Goal: Communication & Community: Answer question/provide support

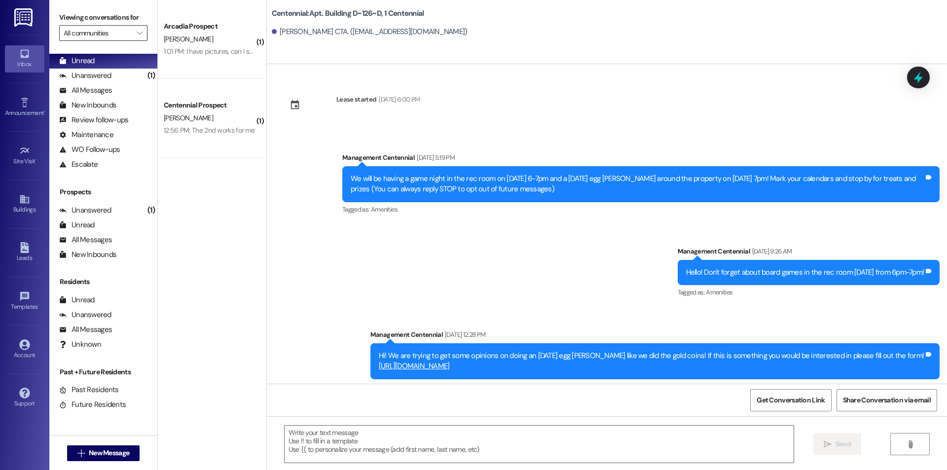
scroll to position [5258, 0]
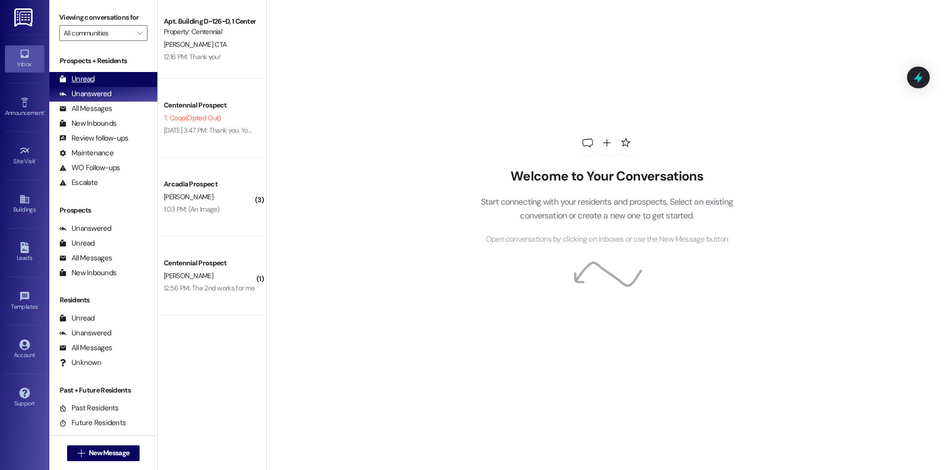
click at [91, 79] on div "Unread" at bounding box center [77, 79] width 36 height 10
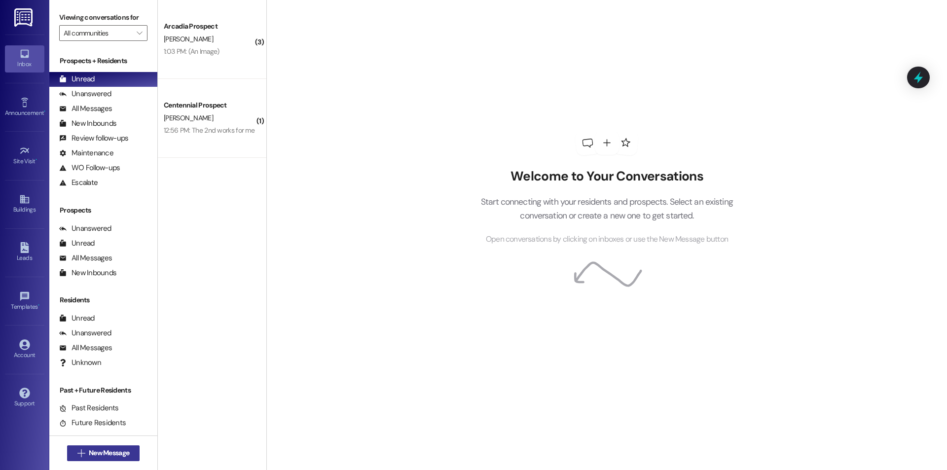
click at [98, 445] on button " New Message" at bounding box center [103, 453] width 73 height 16
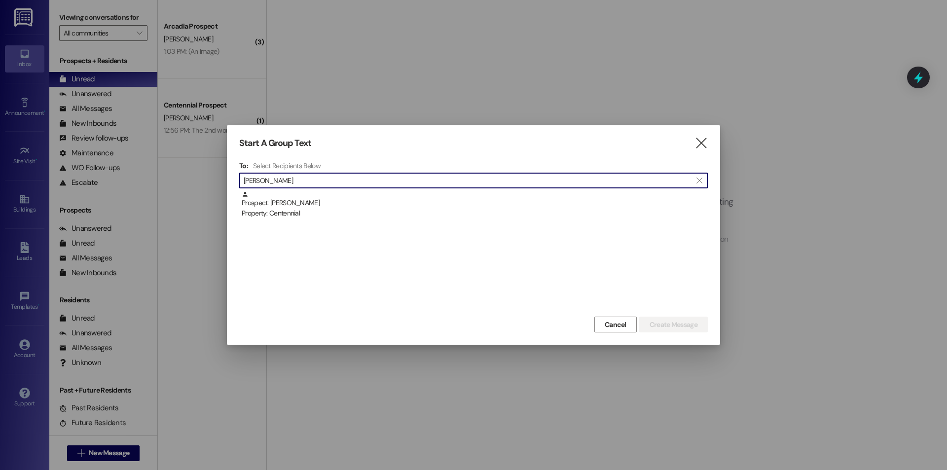
type input "steven car"
click at [474, 213] on div "Property: Centennial" at bounding box center [475, 213] width 466 height 10
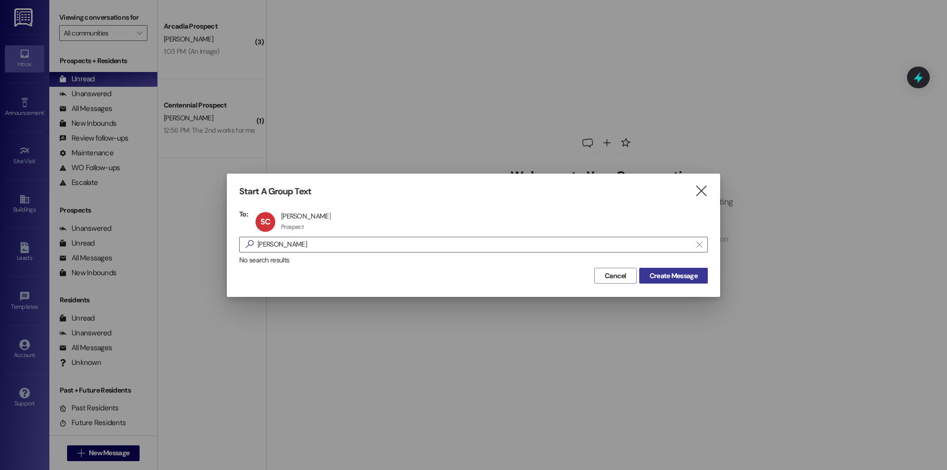
click at [669, 281] on button "Create Message" at bounding box center [673, 276] width 69 height 16
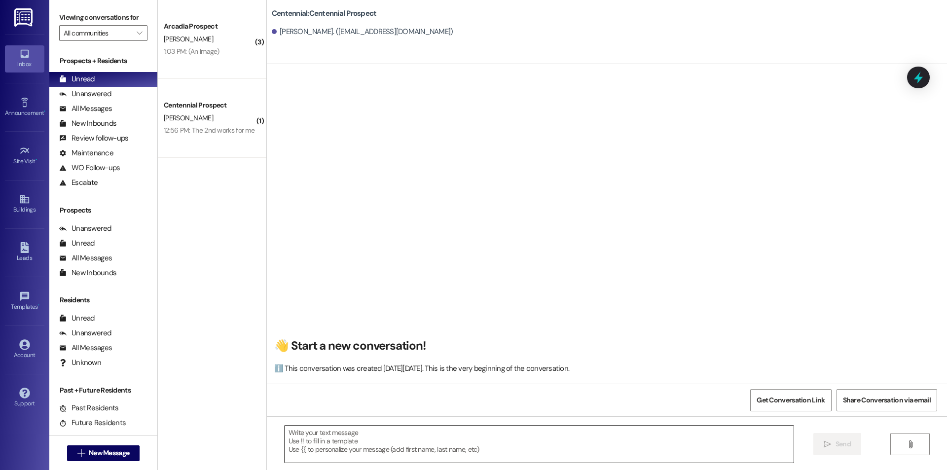
click at [393, 440] on textarea at bounding box center [539, 444] width 509 height 37
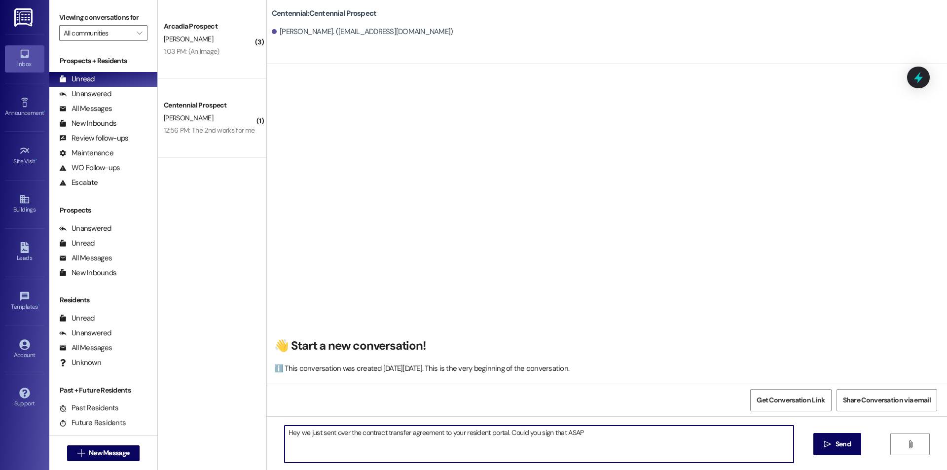
type textarea "Hey we just sent over the contract transfer agreement to your resident portal. …"
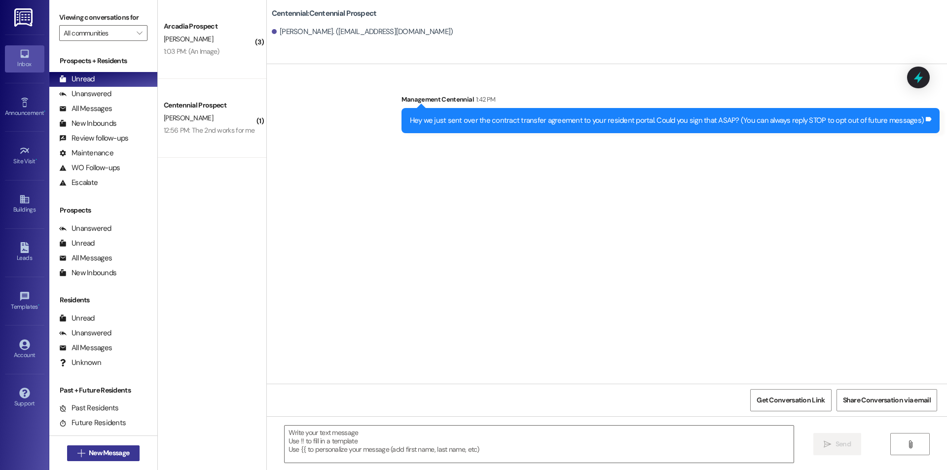
click at [121, 455] on span "New Message" at bounding box center [109, 453] width 40 height 10
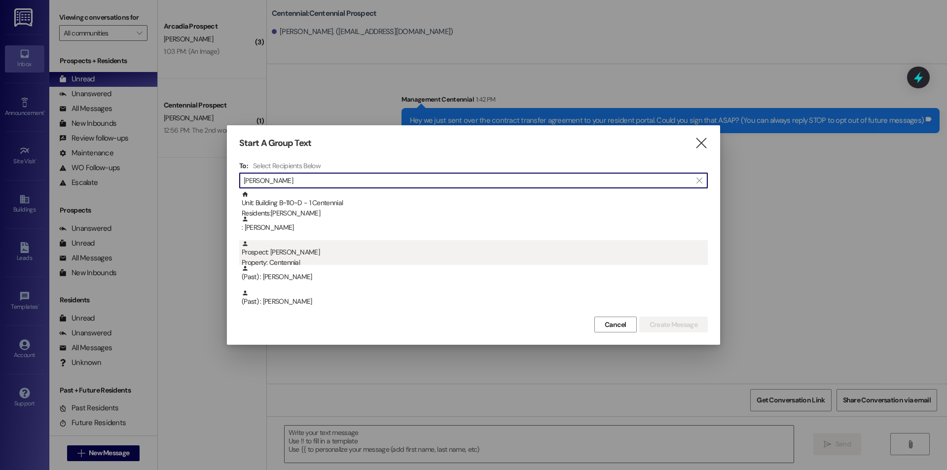
type input "benso"
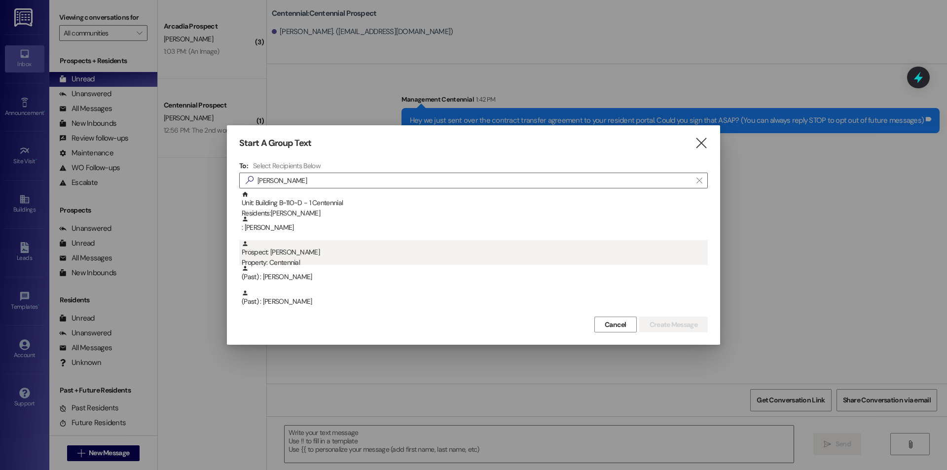
click at [281, 249] on div "Prospect: benson leavitt Property: Centennial" at bounding box center [475, 254] width 466 height 28
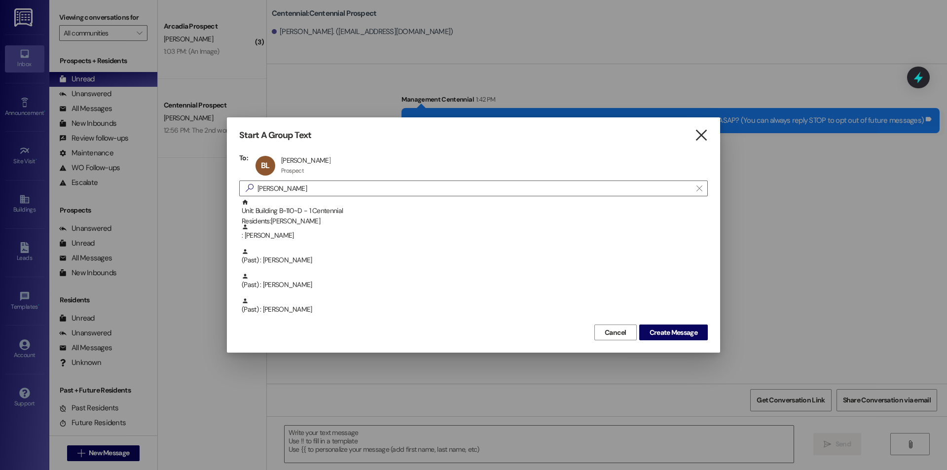
click at [703, 132] on icon "" at bounding box center [700, 135] width 13 height 10
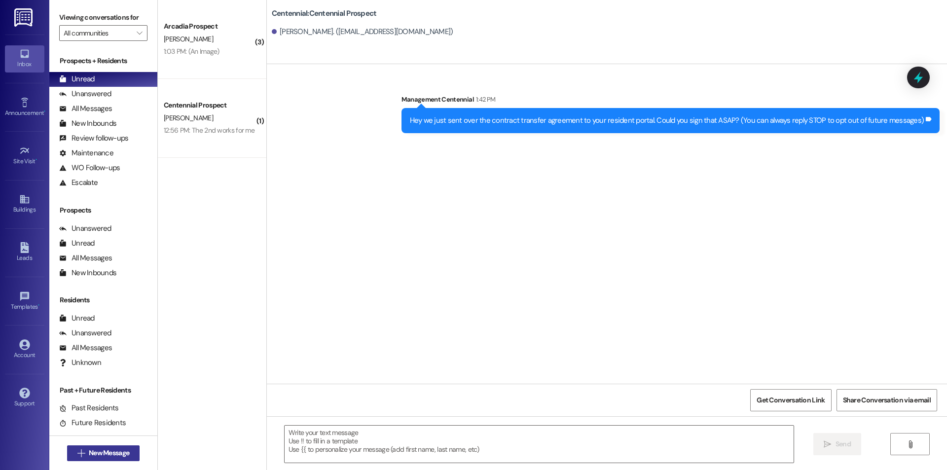
click at [102, 453] on span "New Message" at bounding box center [109, 453] width 40 height 10
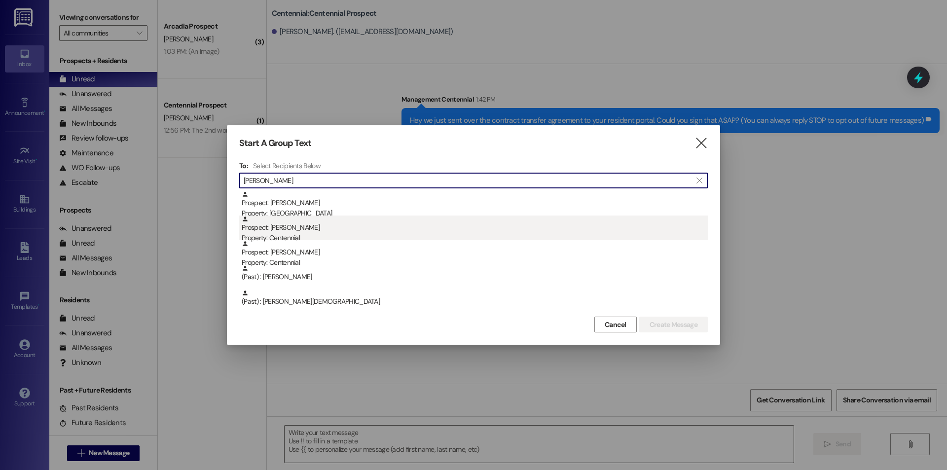
type input "ethan ch"
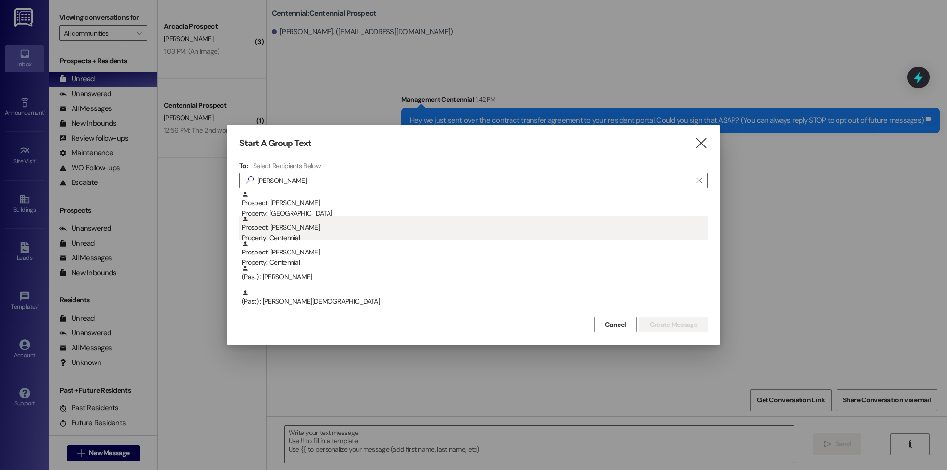
click at [301, 233] on div "Property: Centennial" at bounding box center [475, 238] width 466 height 10
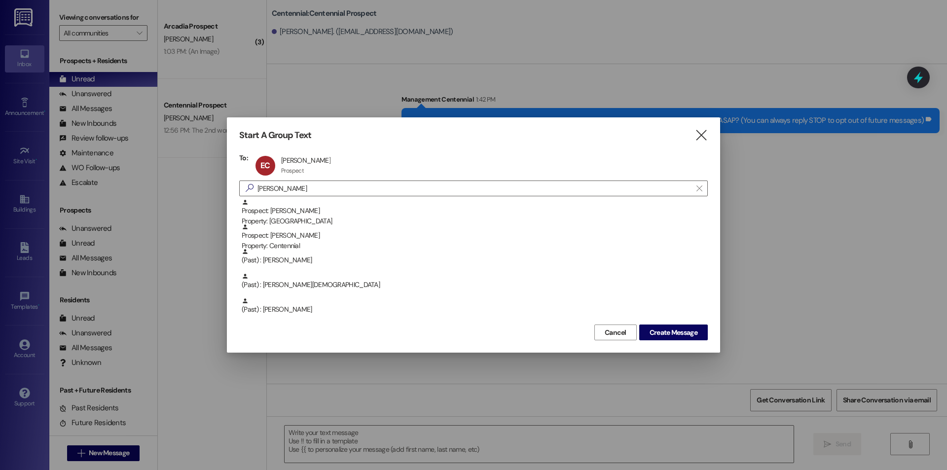
click at [693, 136] on div "Start A Group Text " at bounding box center [473, 135] width 468 height 11
click at [694, 135] on icon "" at bounding box center [700, 135] width 13 height 10
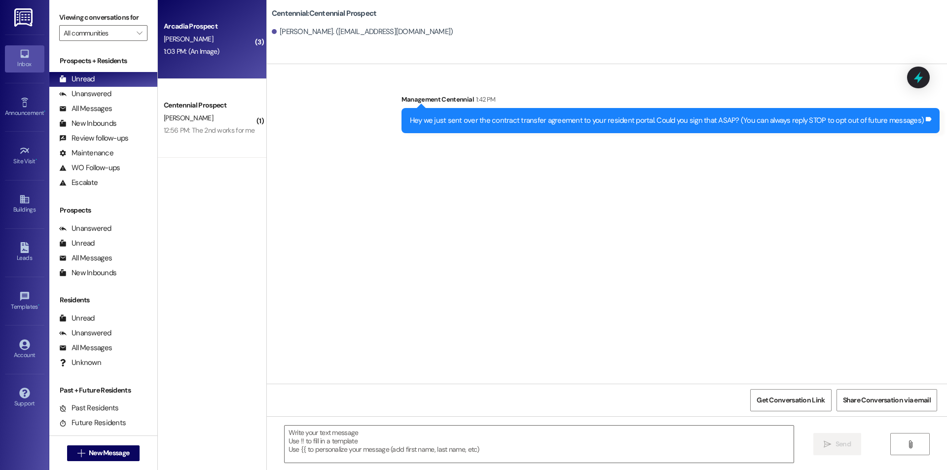
click at [228, 62] on div "Arcadia Prospect G. Cook 1:03 PM: (An Image) 1:03 PM: (An Image)" at bounding box center [212, 39] width 108 height 79
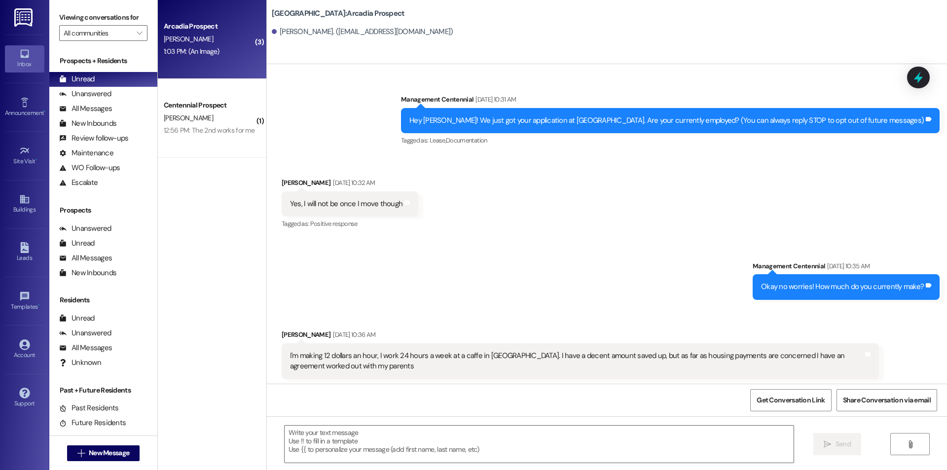
click at [228, 62] on div "Arcadia Prospect G. Cook 1:03 PM: (An Image) 1:03 PM: (An Image)" at bounding box center [212, 39] width 108 height 79
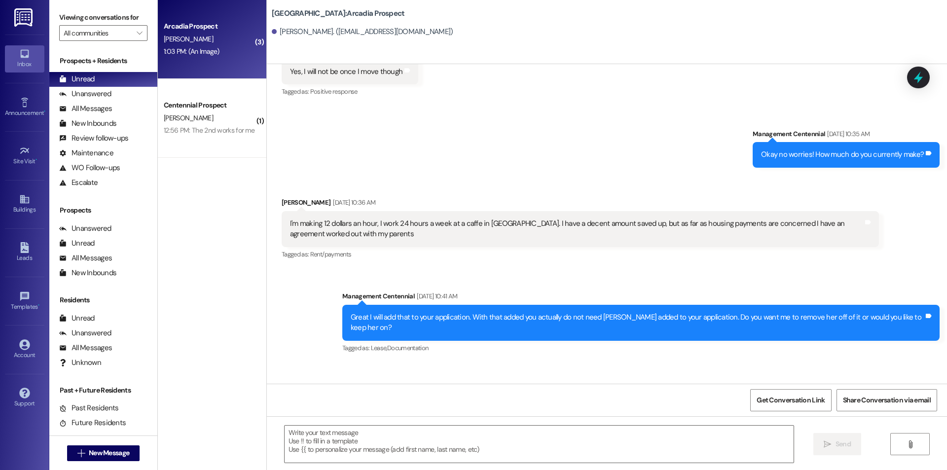
scroll to position [2616, 0]
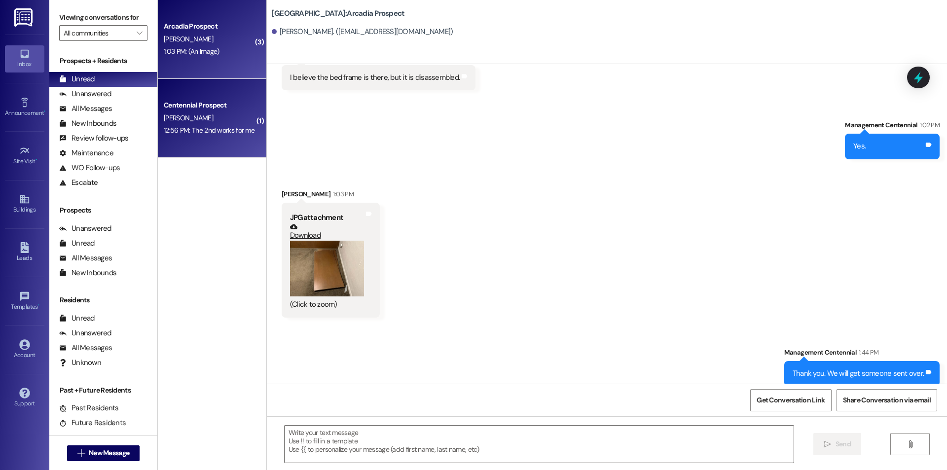
click at [220, 133] on div "12:56 PM: The 2nd works for me 12:56 PM: The 2nd works for me" at bounding box center [209, 130] width 91 height 9
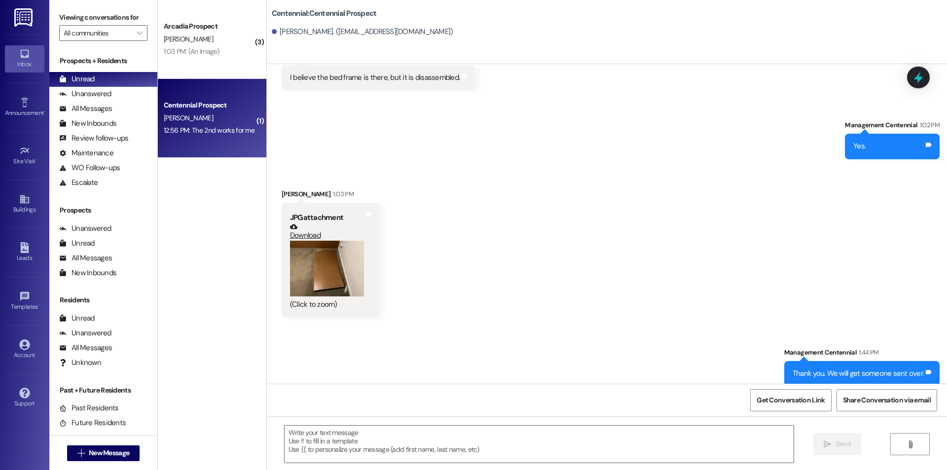
scroll to position [412, 0]
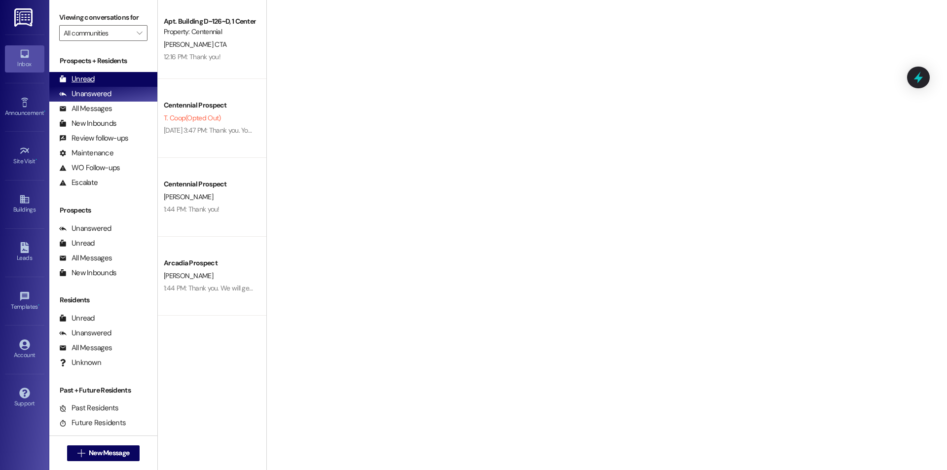
click at [85, 77] on div "Unread" at bounding box center [77, 79] width 36 height 10
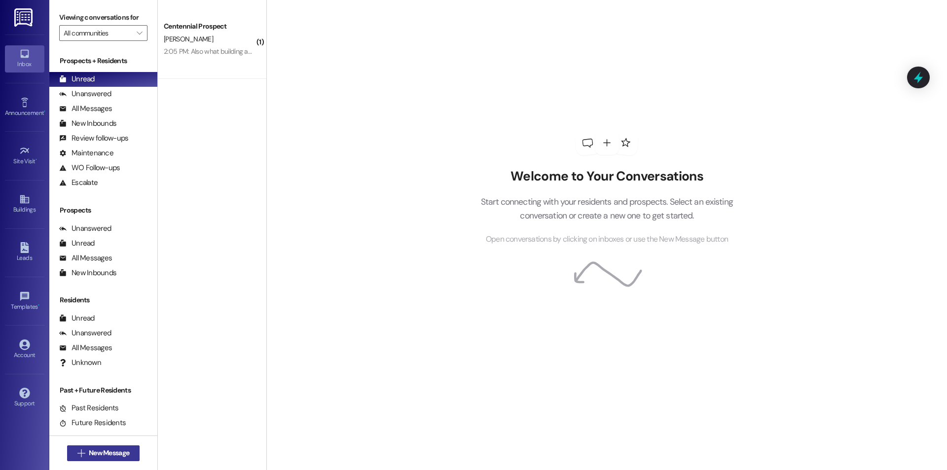
click at [125, 454] on span "New Message" at bounding box center [109, 453] width 40 height 10
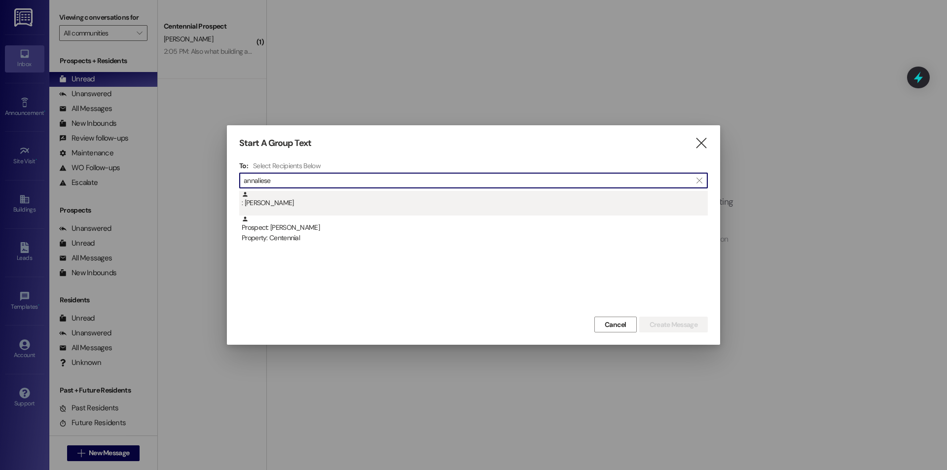
type input "annaliese"
click at [273, 195] on div ": Annaliese Mills" at bounding box center [475, 199] width 466 height 17
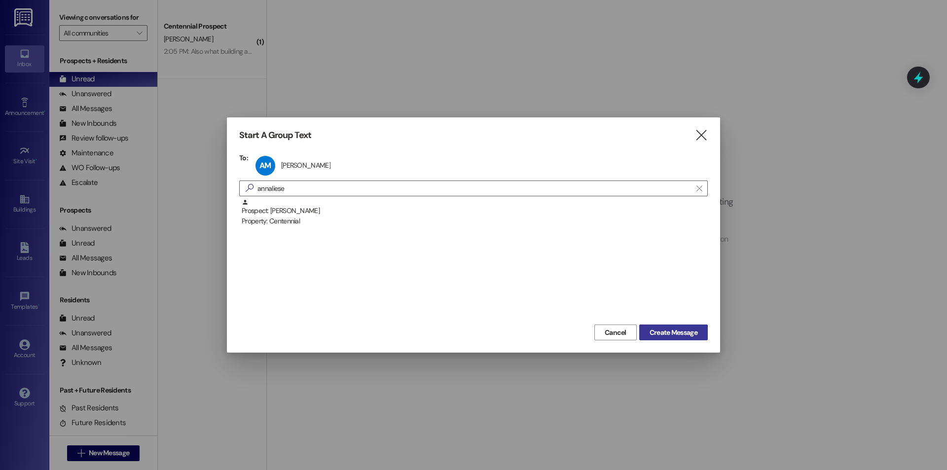
click at [679, 334] on span "Create Message" at bounding box center [673, 332] width 48 height 10
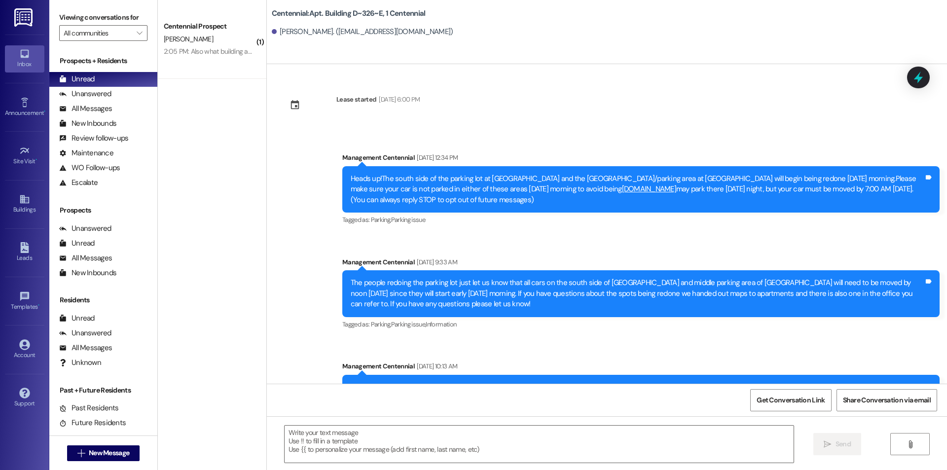
scroll to position [2588, 0]
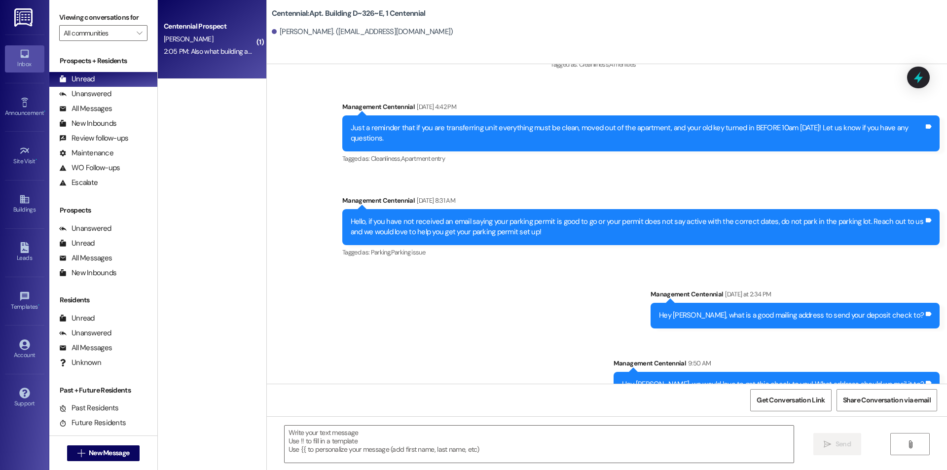
click at [199, 33] on div "B. Anderson" at bounding box center [209, 39] width 93 height 12
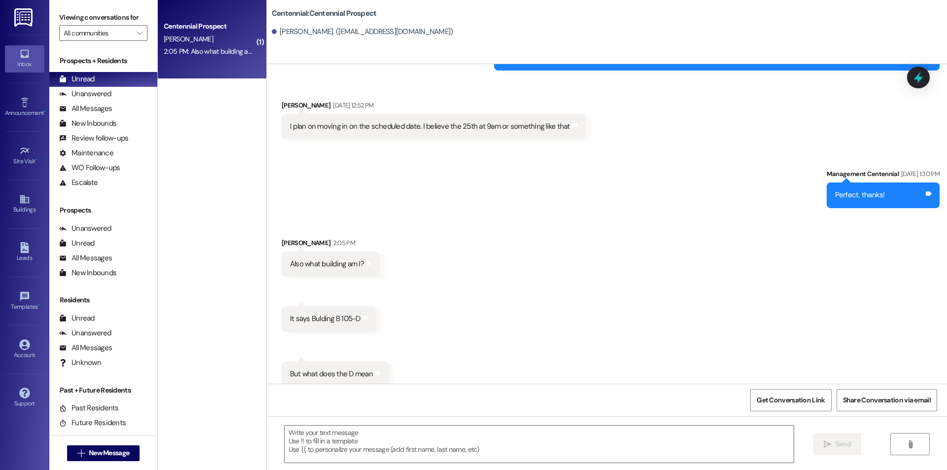
scroll to position [143, 0]
click at [410, 416] on div " Send " at bounding box center [607, 453] width 680 height 74
click at [408, 424] on div " Send " at bounding box center [607, 453] width 680 height 74
click at [398, 465] on div " Send " at bounding box center [607, 453] width 680 height 74
click at [398, 444] on textarea at bounding box center [539, 444] width 509 height 37
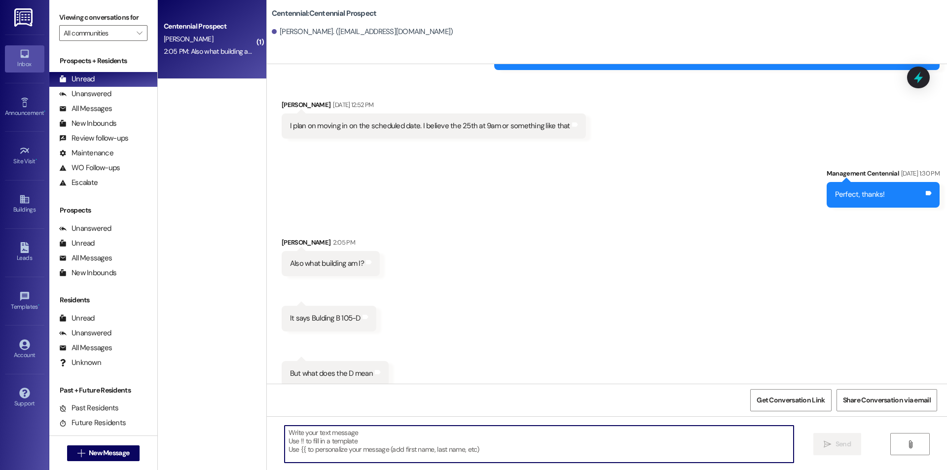
click at [398, 444] on textarea at bounding box center [539, 444] width 509 height 37
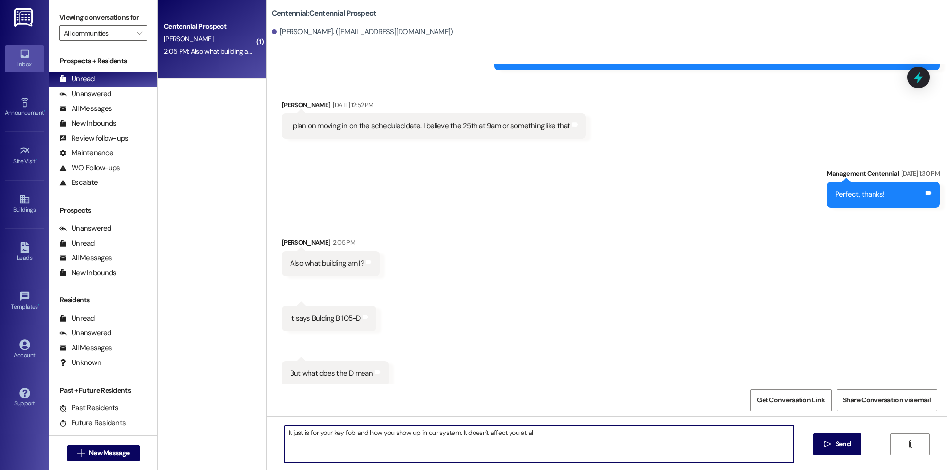
type textarea "It just is for your key fob and how you show up in our system. It doesn't affec…"
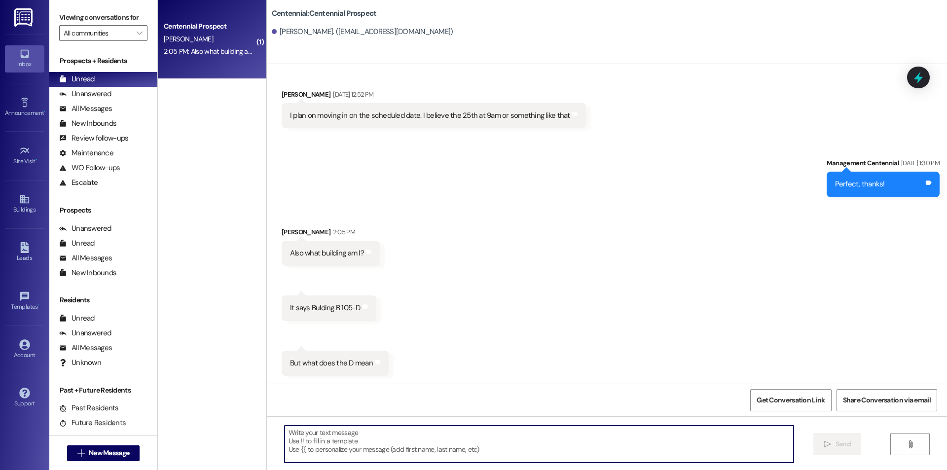
scroll to position [211, 0]
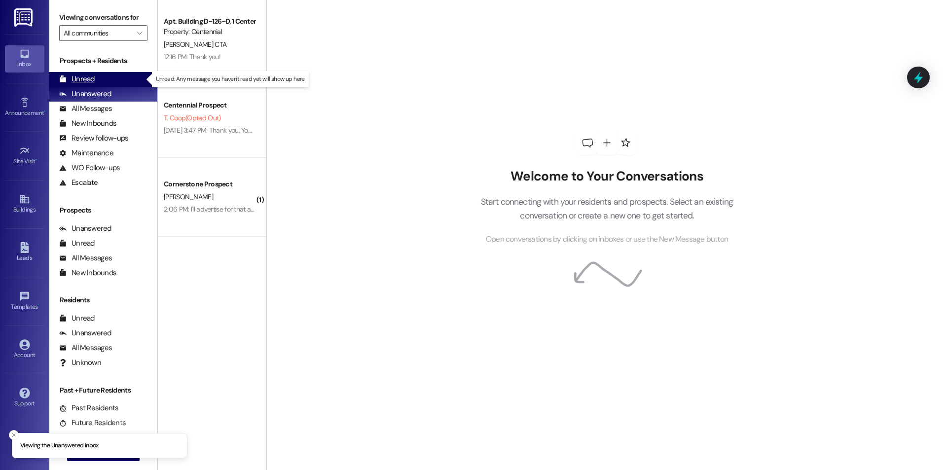
click at [111, 84] on div "Unread (0)" at bounding box center [103, 79] width 108 height 15
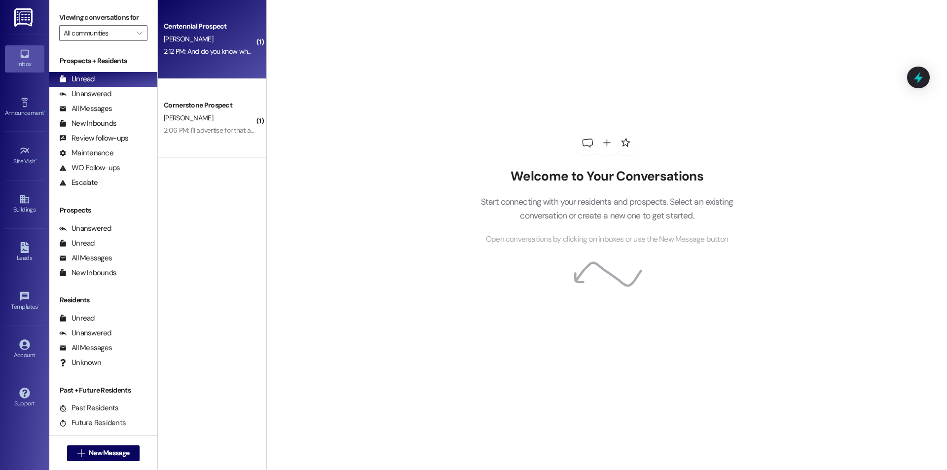
click at [202, 56] on div "2:12 PM: And do you know who I'll be rooming with 2:12 PM: And do you know who …" at bounding box center [234, 51] width 141 height 9
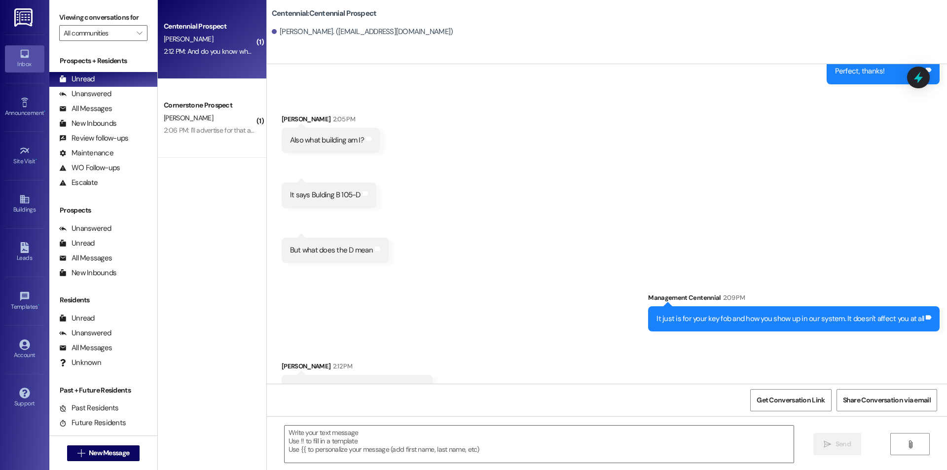
scroll to position [279, 0]
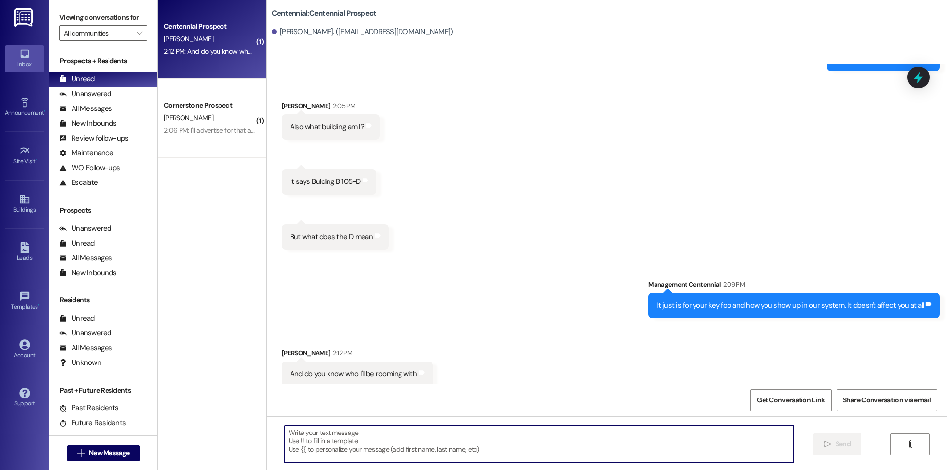
click at [454, 440] on textarea at bounding box center [539, 444] width 509 height 37
type textarea "W"
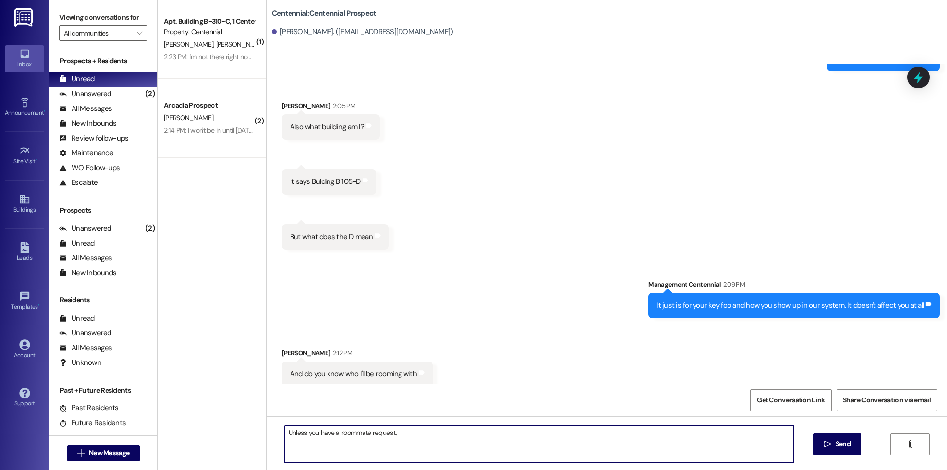
type textarea "Unless you have a roommate request,"
